Goal: Use online tool/utility: Utilize a website feature to perform a specific function

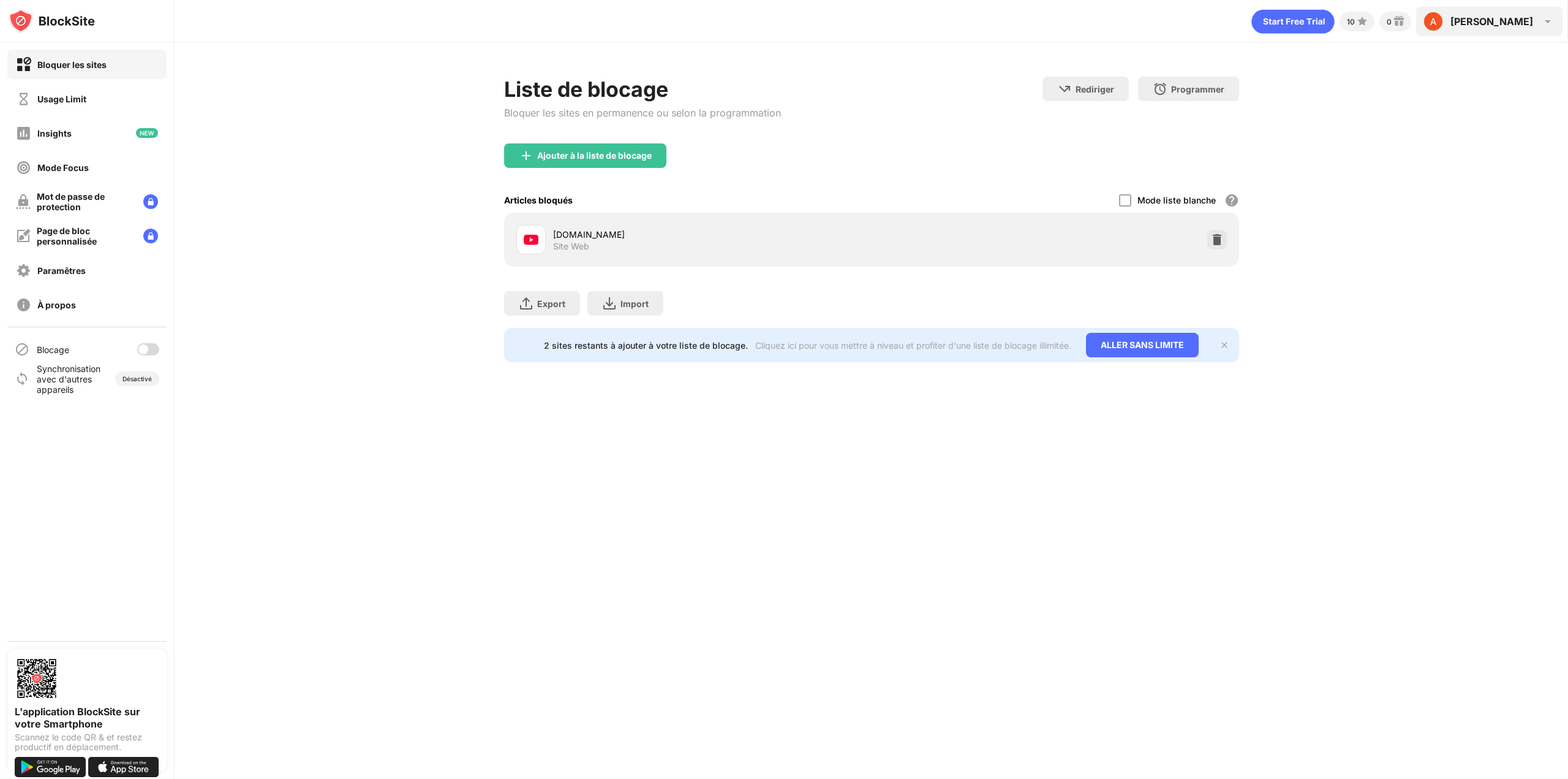
click at [1536, 25] on div "Ayhan Ayhan Demirci View Account Insights Premium Rewards Settings Support Log …" at bounding box center [1489, 22] width 146 height 30
click at [1254, 359] on div "Liste de blocage Bloquer les sites en permanence ou selon la programmation Redi…" at bounding box center [872, 219] width 1394 height 354
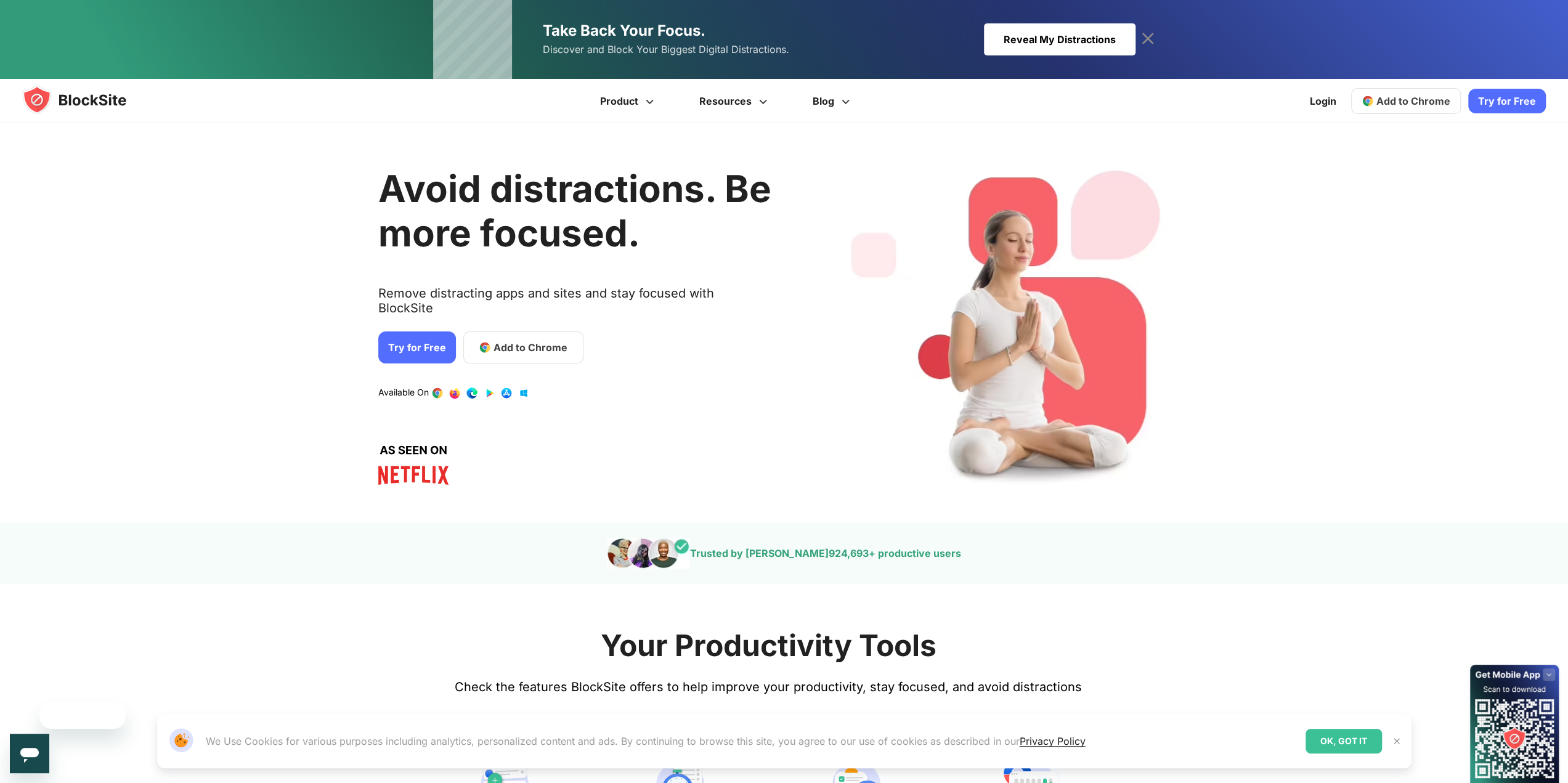
click at [1420, 96] on span "Add to Chrome" at bounding box center [1414, 101] width 74 height 13
